Goal: Task Accomplishment & Management: Use online tool/utility

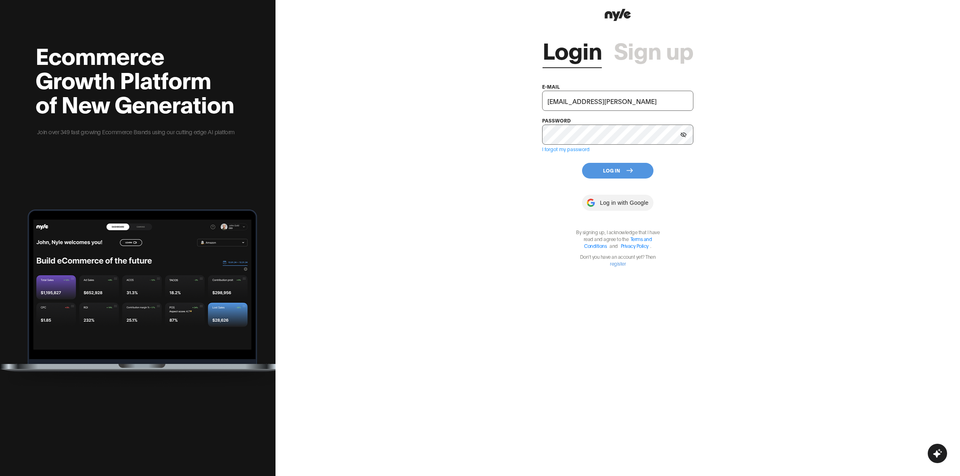
click at [622, 166] on button "Log In" at bounding box center [617, 171] width 71 height 16
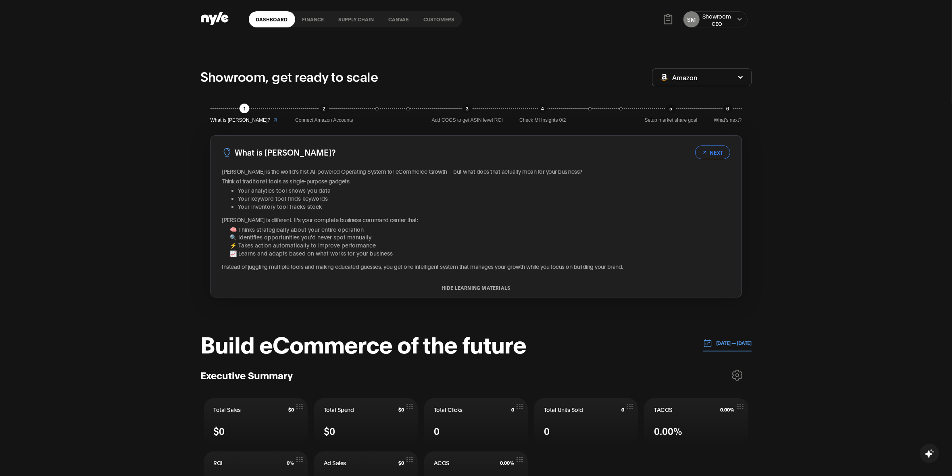
click at [431, 23] on link "Customers" at bounding box center [439, 19] width 46 height 16
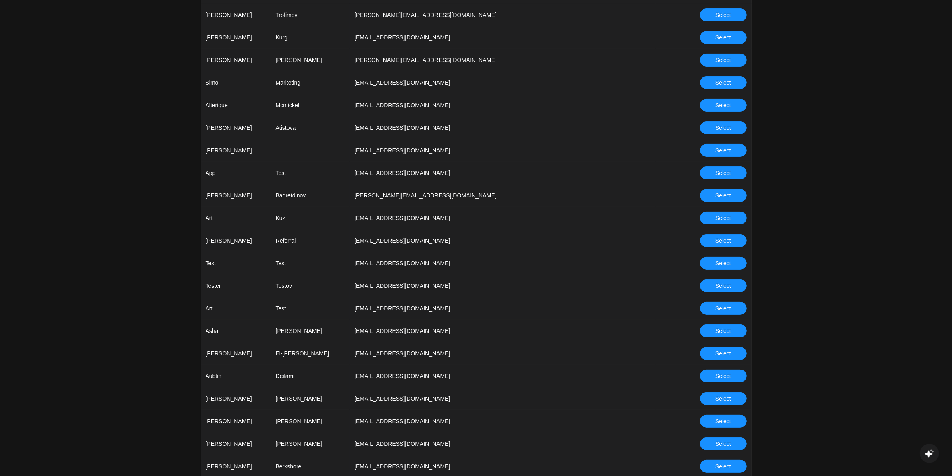
scroll to position [454, 0]
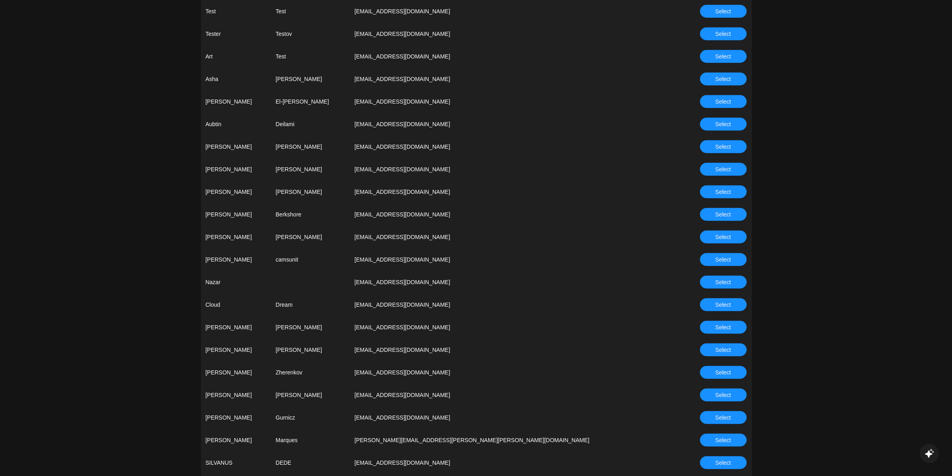
click at [704, 371] on button "Select" at bounding box center [723, 372] width 47 height 13
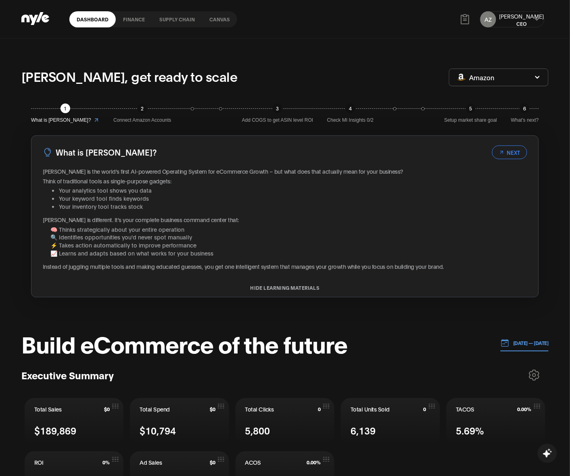
click at [215, 16] on link "Canvas" at bounding box center [219, 19] width 35 height 16
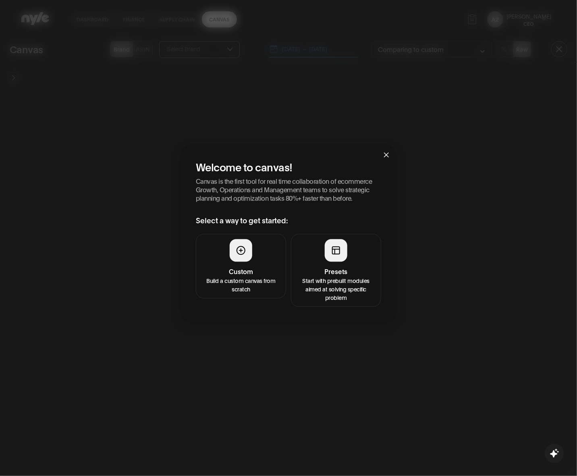
click at [254, 271] on h4 "Custom" at bounding box center [241, 271] width 80 height 10
click at [348, 267] on h4 "Presets" at bounding box center [336, 271] width 80 height 10
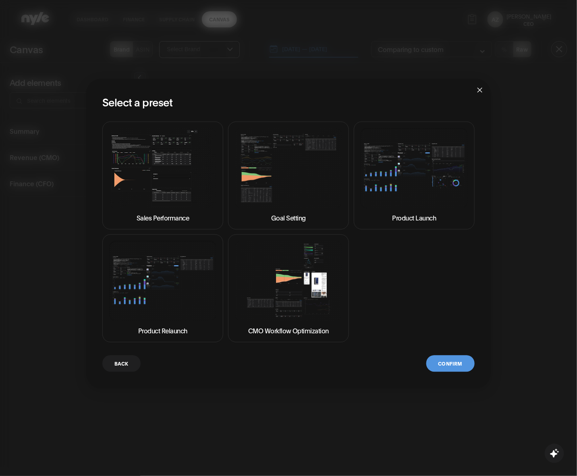
click at [243, 178] on img at bounding box center [288, 168] width 107 height 80
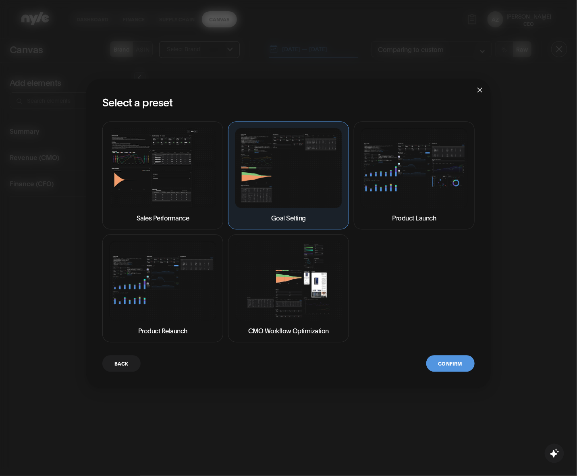
click at [424, 364] on div "Back Confirm" at bounding box center [288, 363] width 373 height 17
click at [436, 364] on button "Confirm" at bounding box center [451, 363] width 48 height 17
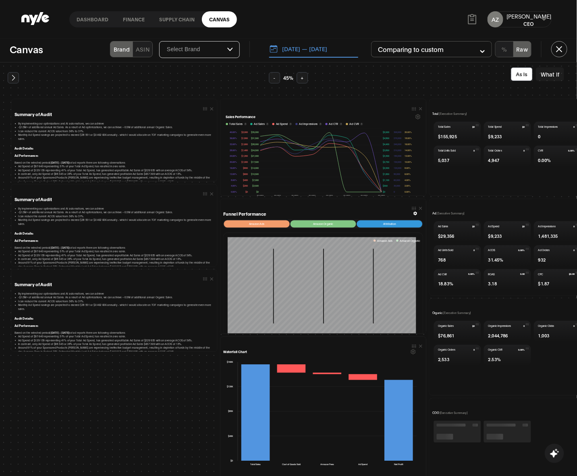
click at [313, 55] on button "13.08.2025 — 20.08.2025" at bounding box center [313, 49] width 89 height 17
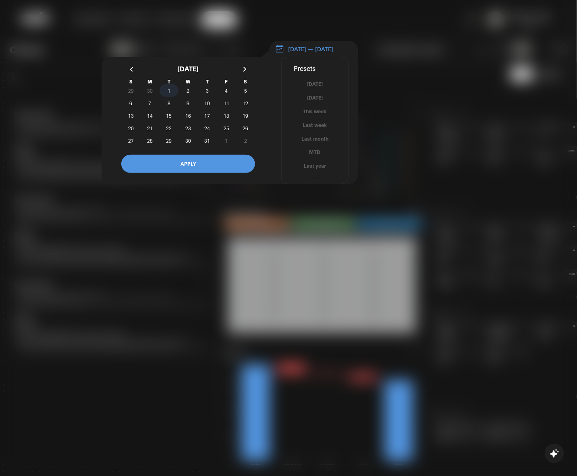
click at [168, 94] on span "1" at bounding box center [169, 90] width 3 height 15
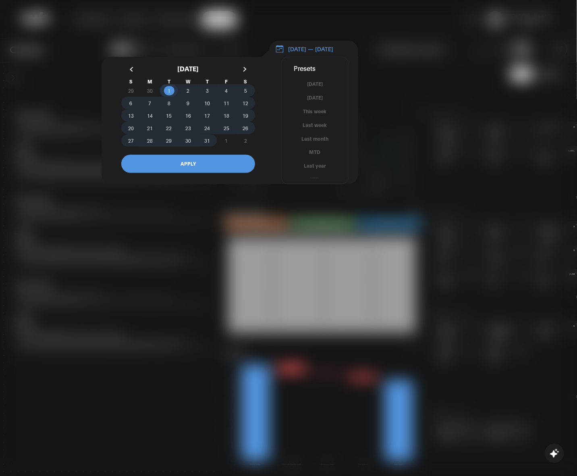
click at [206, 144] on span "31" at bounding box center [207, 140] width 6 height 15
click at [212, 165] on button "APPLY" at bounding box center [188, 164] width 134 height 18
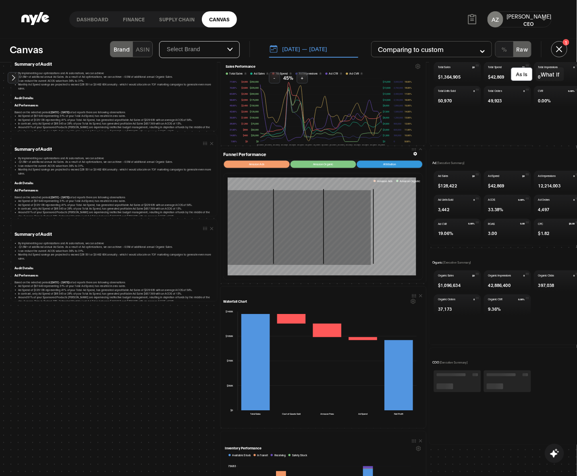
scroll to position [202, 0]
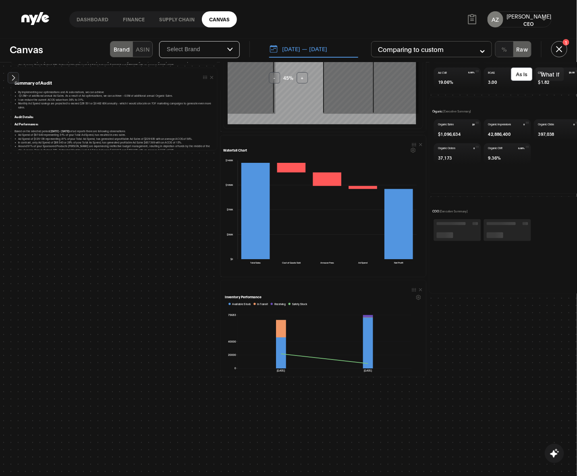
click at [299, 50] on button "01.07.2025 — 31.07.2025" at bounding box center [313, 49] width 89 height 17
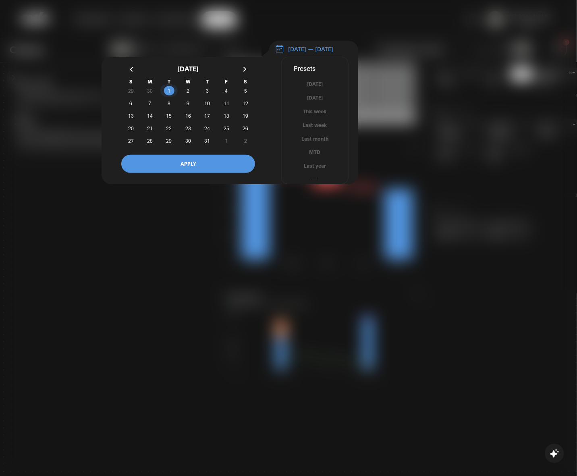
drag, startPoint x: 162, startPoint y: 96, endPoint x: 170, endPoint y: 96, distance: 7.3
click at [164, 95] on span "1" at bounding box center [169, 90] width 19 height 8
click at [246, 75] on button "button" at bounding box center [244, 69] width 15 height 15
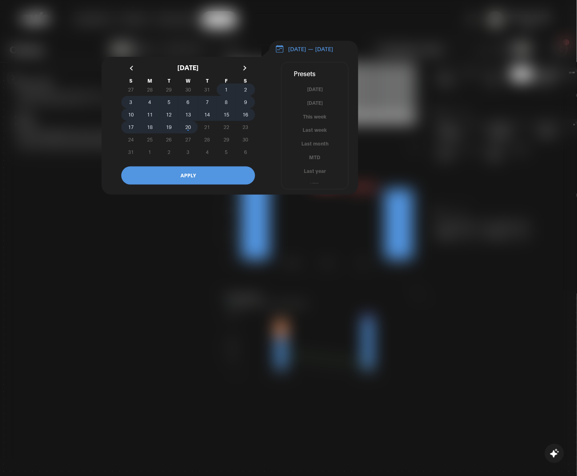
click at [194, 131] on span "20" at bounding box center [188, 127] width 19 height 8
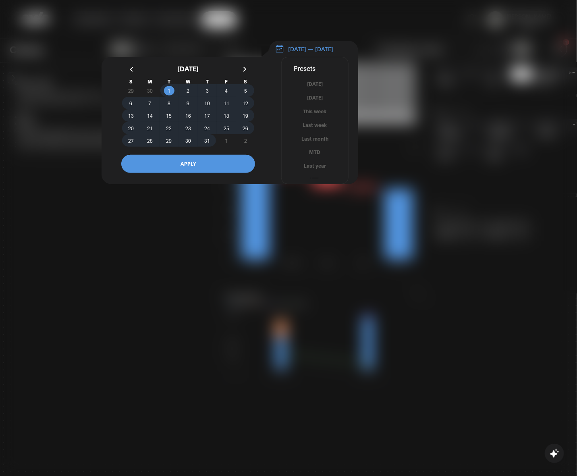
click at [211, 162] on button "APPLY" at bounding box center [188, 164] width 134 height 18
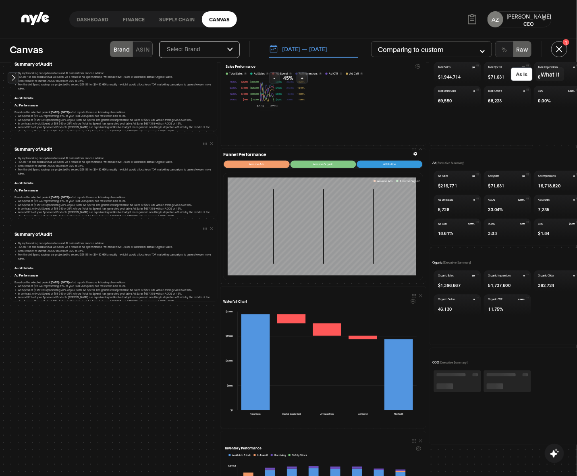
scroll to position [0, 0]
